Goal: Task Accomplishment & Management: Complete application form

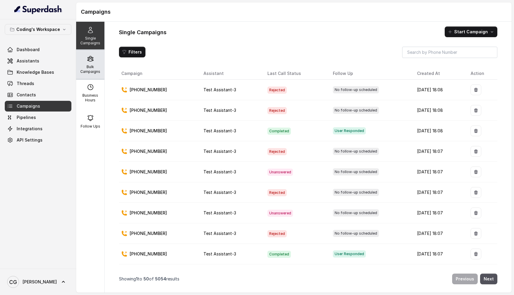
click at [92, 66] on p "Bulk Campaigns" at bounding box center [90, 70] width 23 height 10
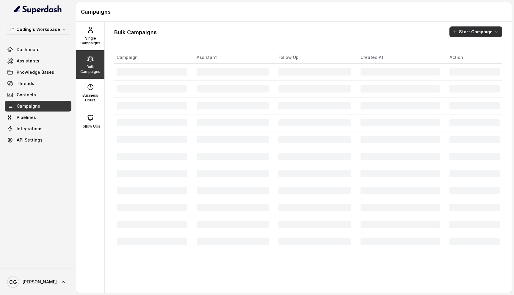
click at [484, 31] on button "Start Campaign" at bounding box center [475, 31] width 53 height 11
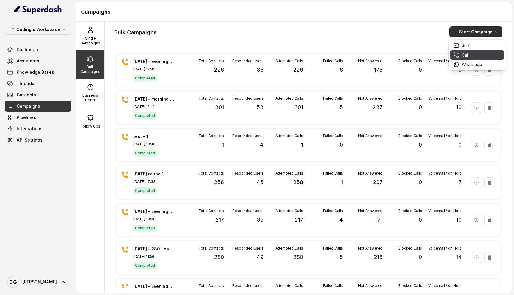
click at [469, 54] on div "Call" at bounding box center [467, 55] width 29 height 6
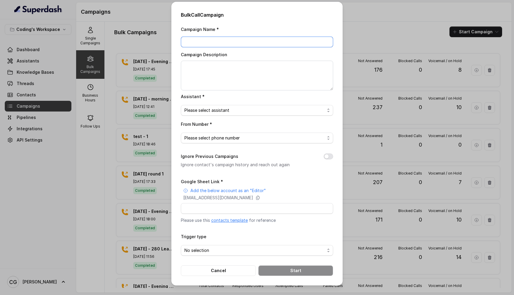
click at [241, 41] on input "Campaign Name *" at bounding box center [257, 42] width 152 height 11
type input "23rd - Morning - 219"
click at [231, 64] on textarea "Campaign Description" at bounding box center [257, 76] width 152 height 30
paste textarea "23rd - Morning - 219"
type textarea "23rd - Morning - 219"
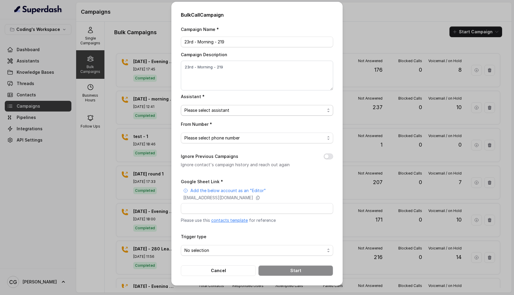
click at [217, 110] on span "Please select assistant" at bounding box center [254, 110] width 140 height 7
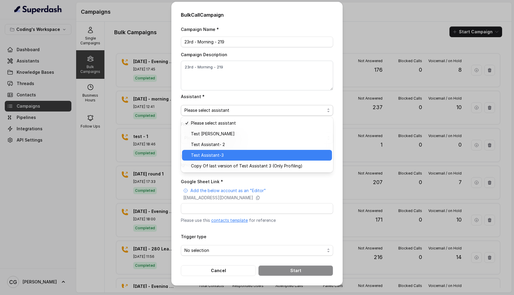
click at [218, 155] on span "Test Assistant-3" at bounding box center [259, 155] width 137 height 7
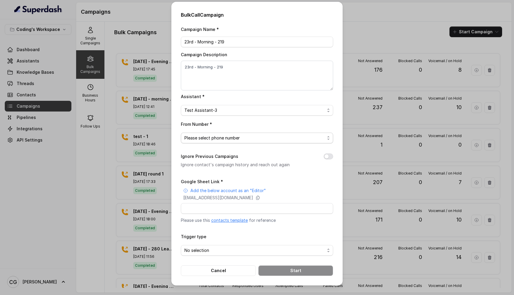
click at [244, 136] on span "Please select phone number" at bounding box center [254, 137] width 140 height 7
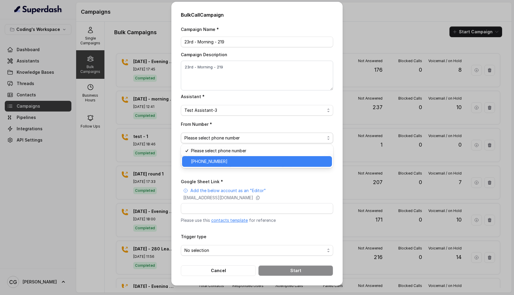
click at [234, 161] on span "+918035317789" at bounding box center [259, 161] width 137 height 7
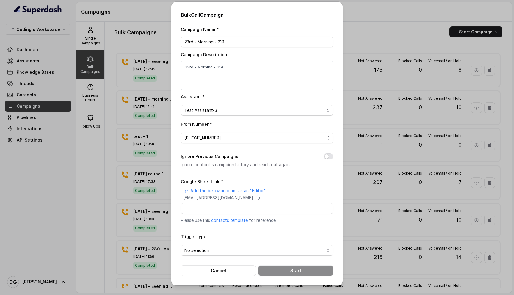
click at [331, 157] on button "Ignore Previous Campaigns" at bounding box center [329, 156] width 10 height 6
click at [236, 250] on span "No selection" at bounding box center [254, 250] width 140 height 7
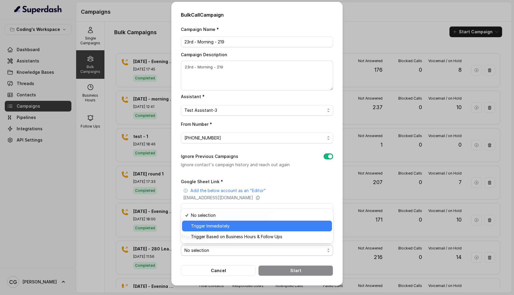
click at [241, 227] on span "Trigger Immediately" at bounding box center [259, 225] width 137 height 7
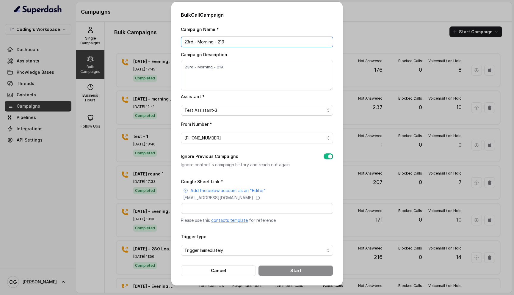
click at [237, 41] on input "23rd - Morning - 219" at bounding box center [257, 42] width 152 height 11
type input "23rd - Morning - 218"
click at [236, 68] on textarea "23rd - Morning - 219" at bounding box center [257, 76] width 152 height 30
type textarea "23rd - Morning - 218"
click at [227, 211] on input "Google Sheet Link *" at bounding box center [257, 208] width 152 height 11
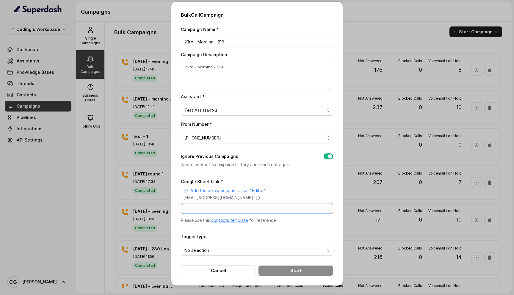
paste input "https://docs.google.com/spreadsheets/d/1A2wboZQVYg-uMtBP2cpGqMON2KG2ZknB_TETAkn…"
type input "https://docs.google.com/spreadsheets/d/1A2wboZQVYg-uMtBP2cpGqMON2KG2ZknB_TETAkn…"
click at [267, 250] on span "No selection" at bounding box center [254, 250] width 140 height 7
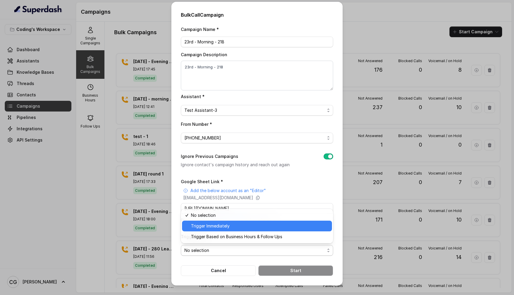
click at [256, 226] on span "Trigger Immediately" at bounding box center [259, 225] width 137 height 7
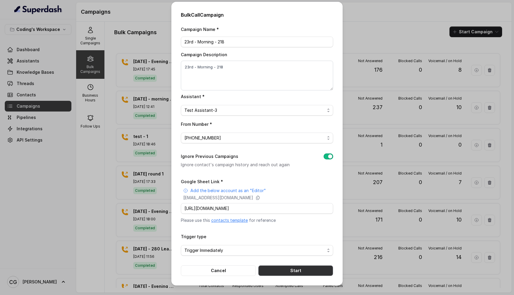
click at [287, 269] on button "Start" at bounding box center [295, 270] width 75 height 11
